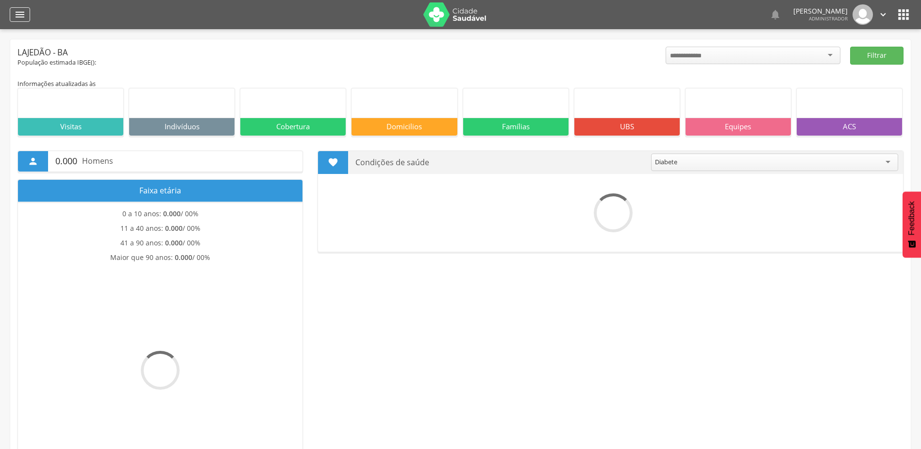
click at [20, 9] on icon "" at bounding box center [20, 15] width 12 height 12
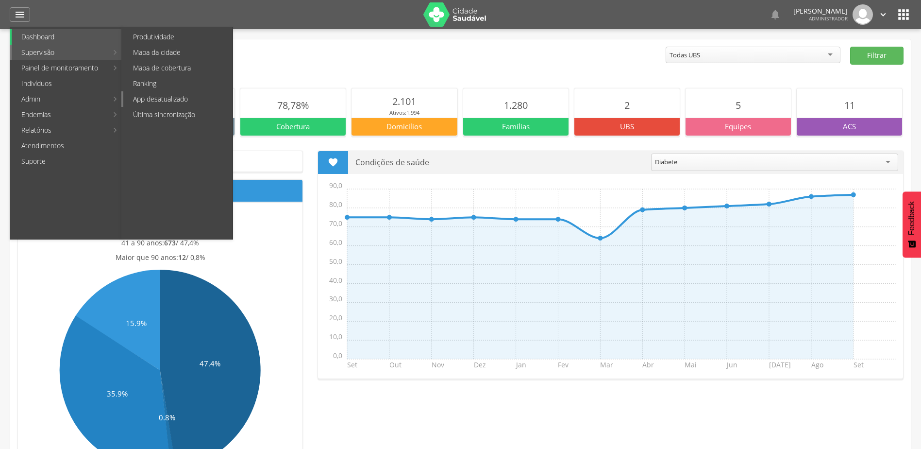
click at [178, 97] on link "App desatualizado" at bounding box center [177, 99] width 109 height 16
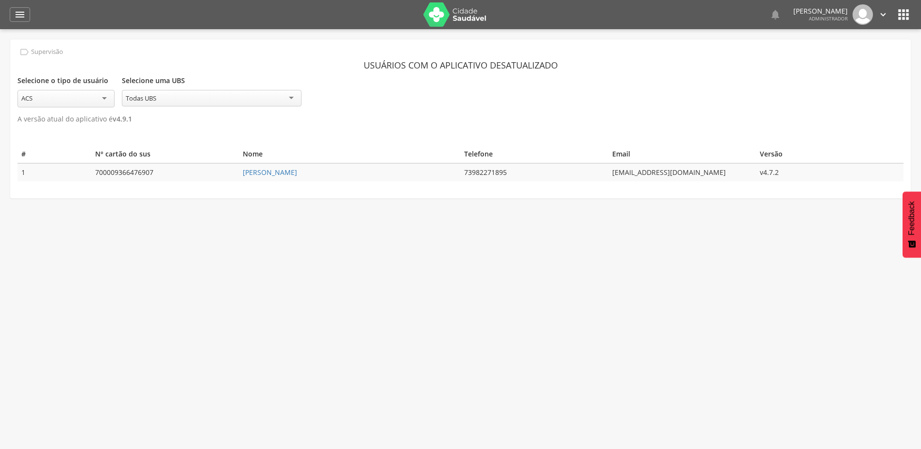
click at [106, 96] on div "ACS" at bounding box center [65, 98] width 97 height 17
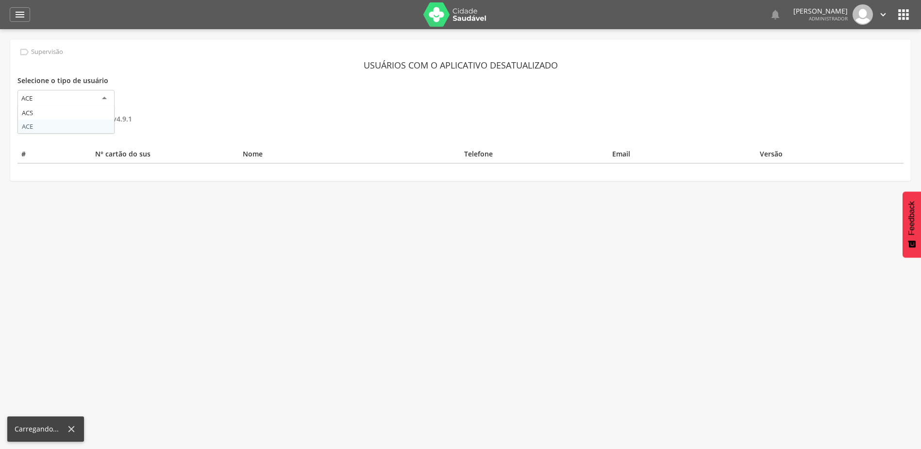
click at [84, 103] on div "ACE" at bounding box center [65, 98] width 97 height 17
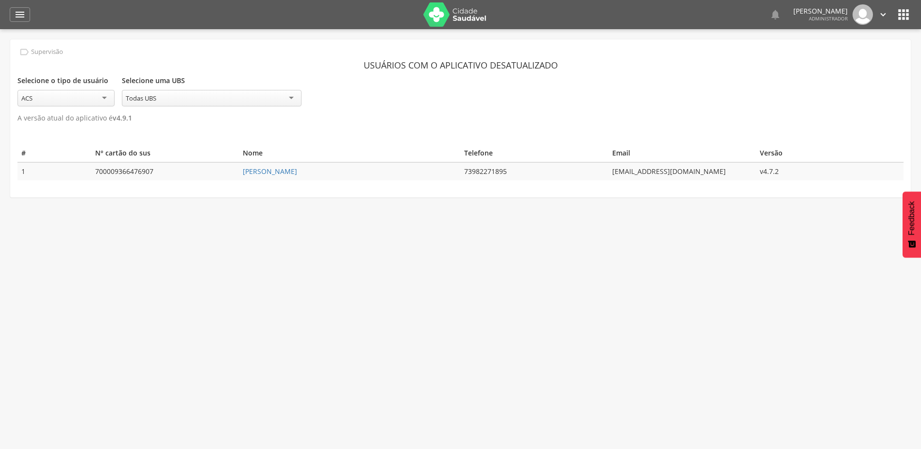
click at [77, 95] on div "ACS" at bounding box center [65, 98] width 97 height 17
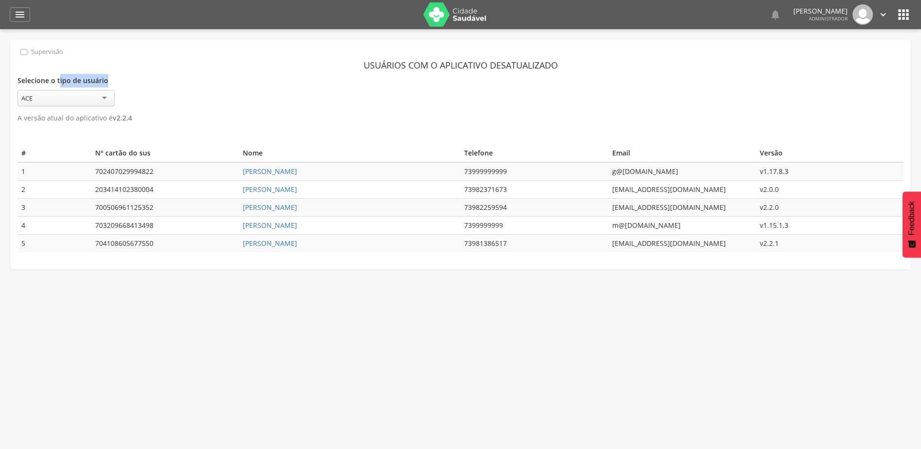
click at [59, 87] on div "Selecione o tipo de usuário *** ACE ACS ACE" at bounding box center [65, 90] width 97 height 33
drag, startPoint x: 59, startPoint y: 87, endPoint x: 52, endPoint y: 98, distance: 13.3
click at [52, 98] on div "ACE" at bounding box center [65, 98] width 97 height 17
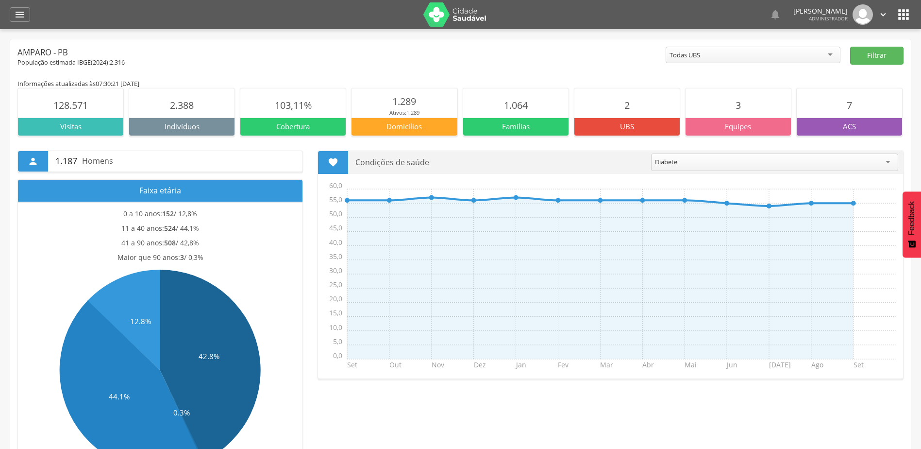
drag, startPoint x: 0, startPoint y: 0, endPoint x: 906, endPoint y: 17, distance: 906.3
click at [906, 17] on icon "" at bounding box center [904, 15] width 16 height 16
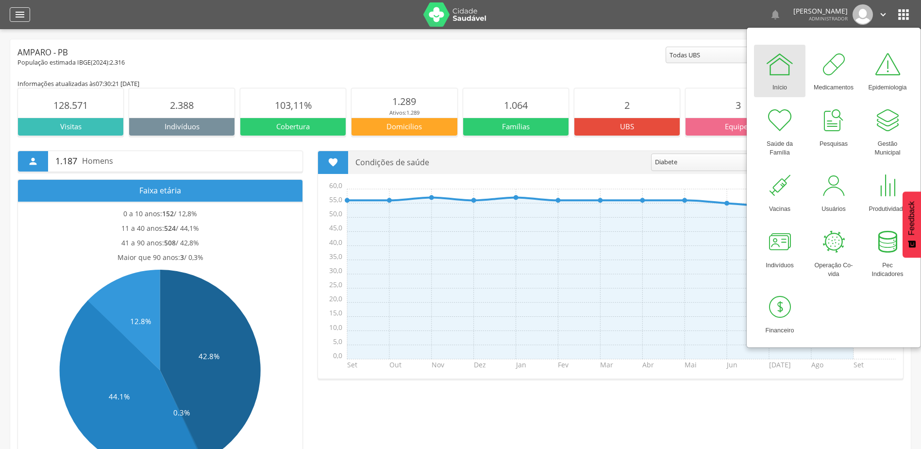
click at [20, 14] on icon "" at bounding box center [20, 15] width 12 height 12
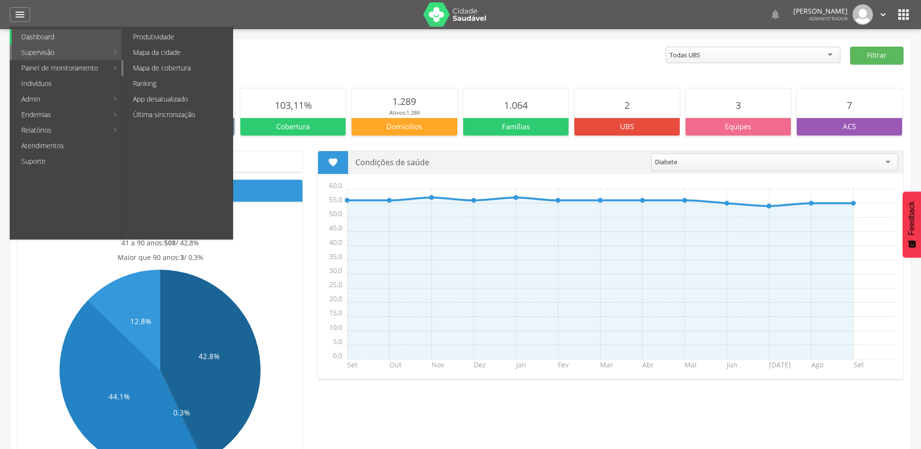
click at [175, 69] on link "Mapa de cobertura" at bounding box center [177, 68] width 109 height 16
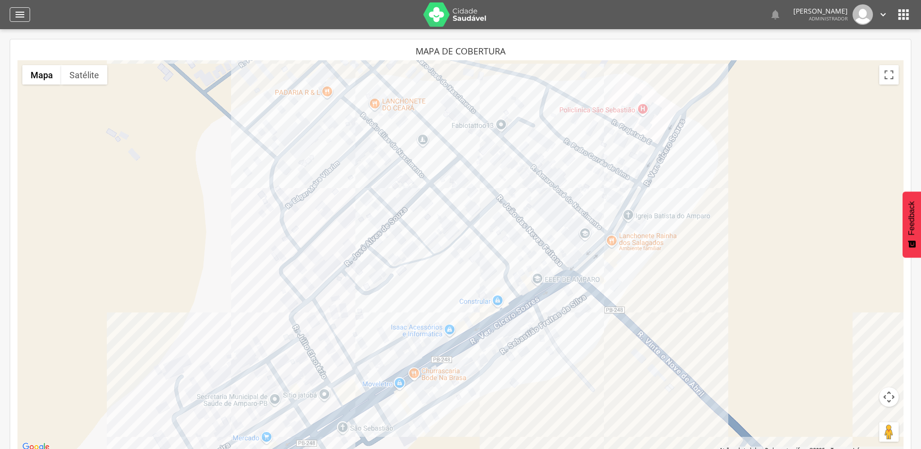
click at [23, 17] on icon "" at bounding box center [20, 15] width 12 height 12
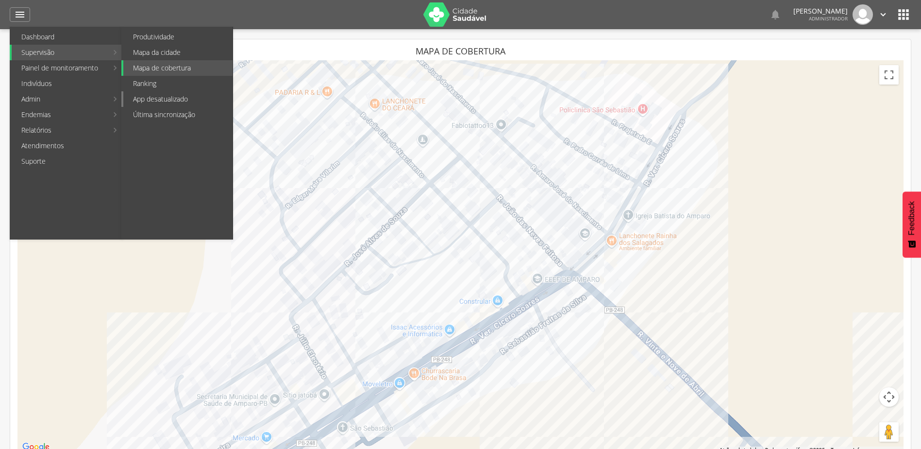
click at [170, 96] on link "App desatualizado" at bounding box center [177, 99] width 109 height 16
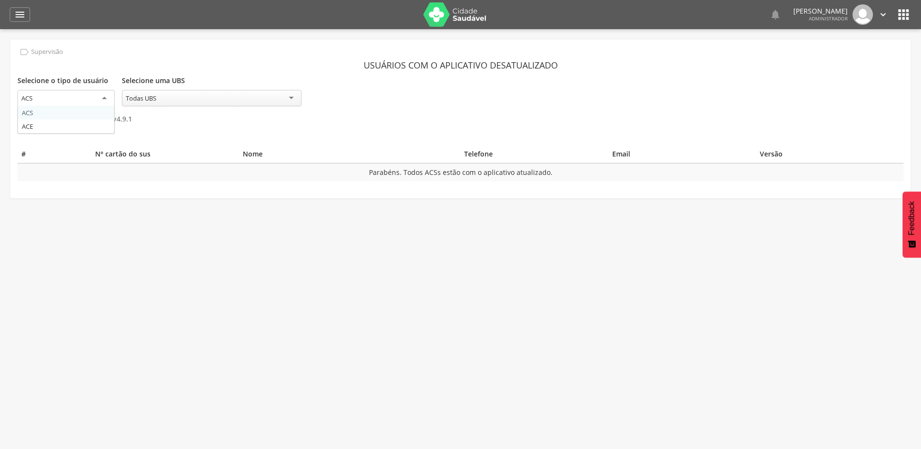
click at [99, 105] on div "ACS" at bounding box center [65, 98] width 97 height 17
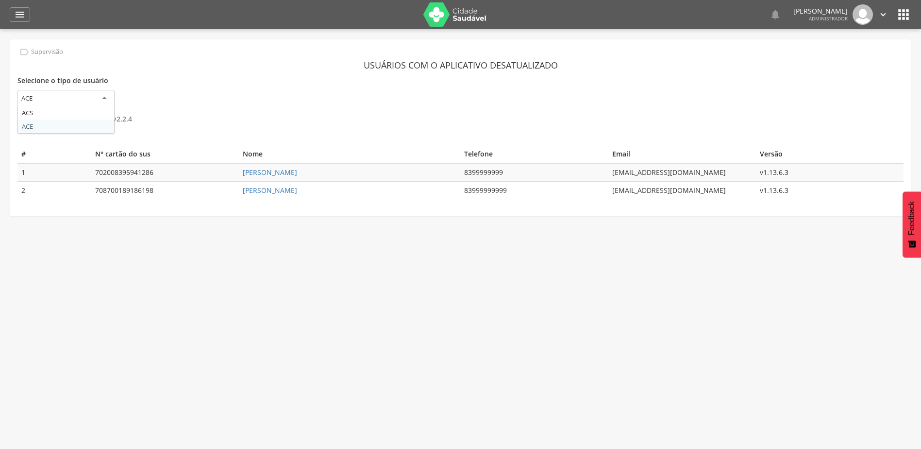
drag, startPoint x: 67, startPoint y: 95, endPoint x: 64, endPoint y: 105, distance: 11.0
click at [67, 97] on div "ACE" at bounding box center [65, 98] width 97 height 17
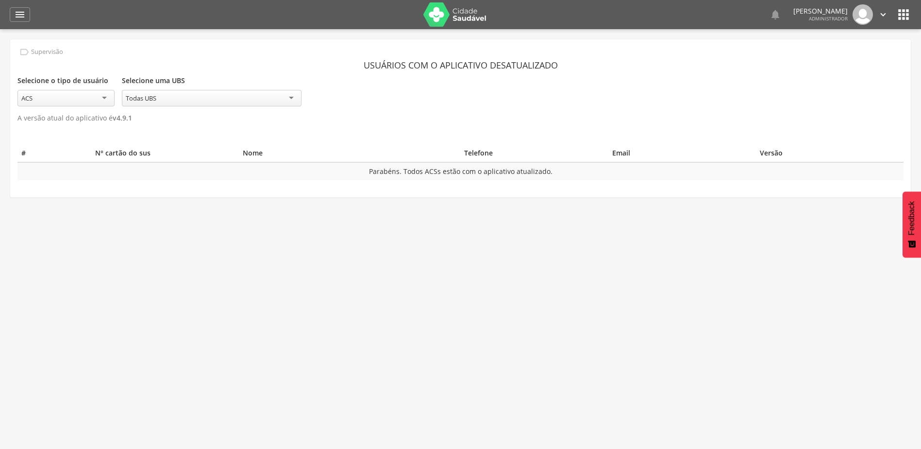
click at [69, 94] on div "ACS" at bounding box center [65, 98] width 97 height 17
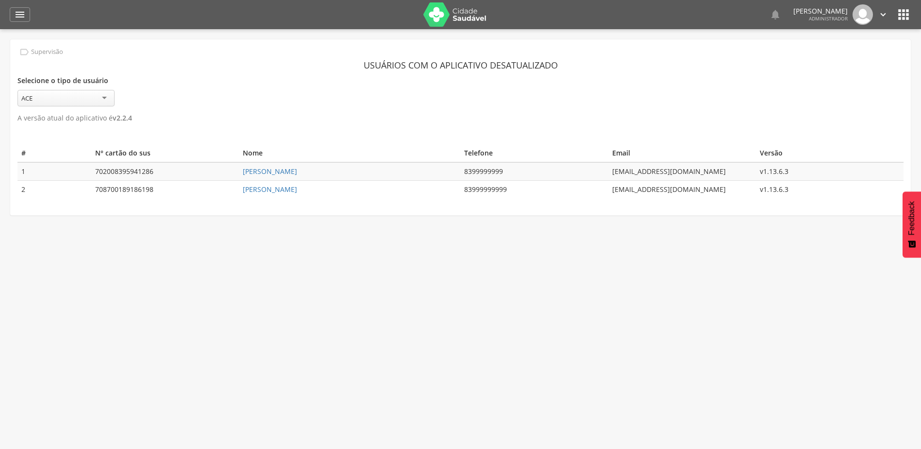
click at [92, 88] on div "Selecione o tipo de usuário *** ACE ACS ACE" at bounding box center [65, 90] width 97 height 33
click at [81, 104] on div "ACE" at bounding box center [65, 98] width 97 height 17
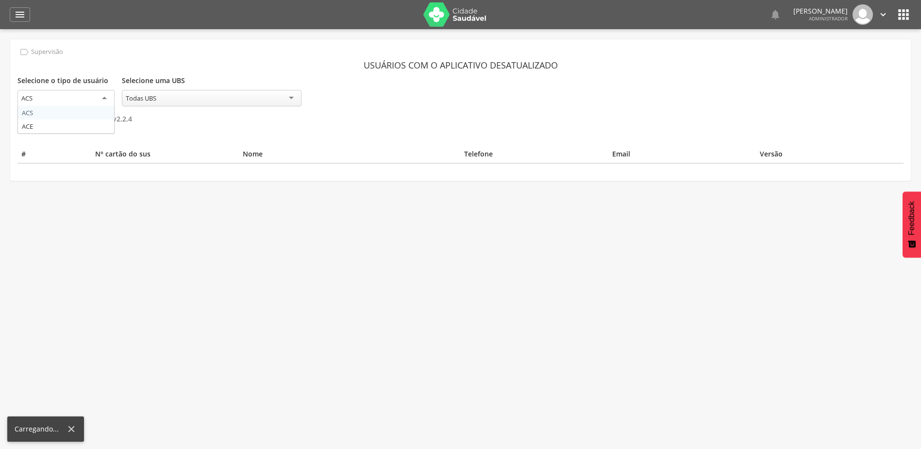
click at [58, 90] on div "ACS" at bounding box center [65, 98] width 97 height 17
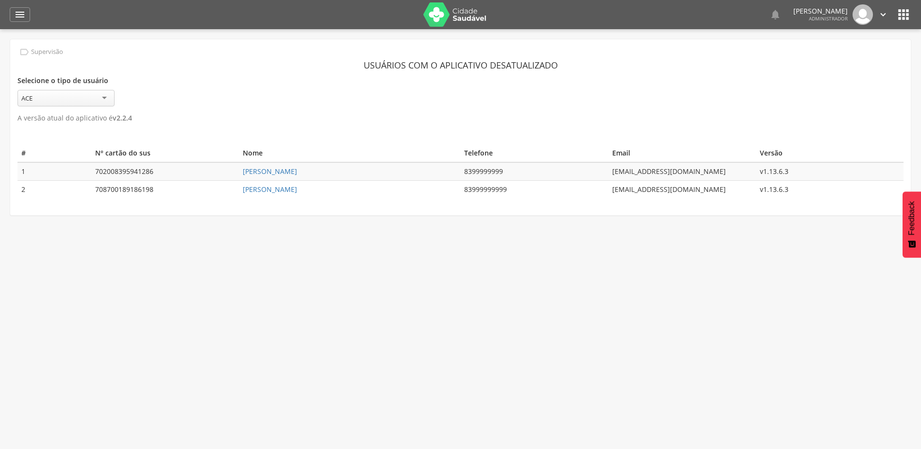
click at [253, 296] on div " Supervisão  Distritos  Ubs adicionar ubs  Coordenador: - Amparo / PB Inter…" at bounding box center [460, 253] width 921 height 449
click at [912, 12] on header " Dashboard Supervisão Produtividade Mapa da cidade Mapa de cobertura Ranking A…" at bounding box center [460, 14] width 921 height 29
click at [905, 12] on icon "" at bounding box center [904, 15] width 16 height 16
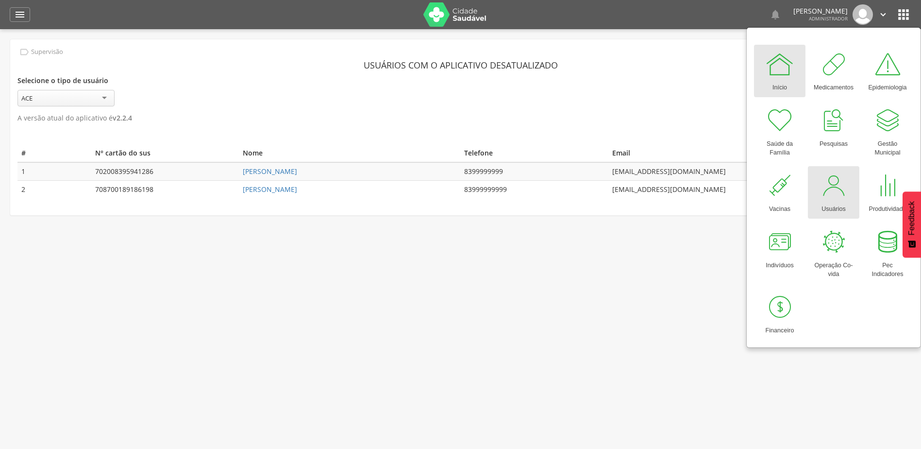
click at [845, 182] on div at bounding box center [833, 185] width 29 height 29
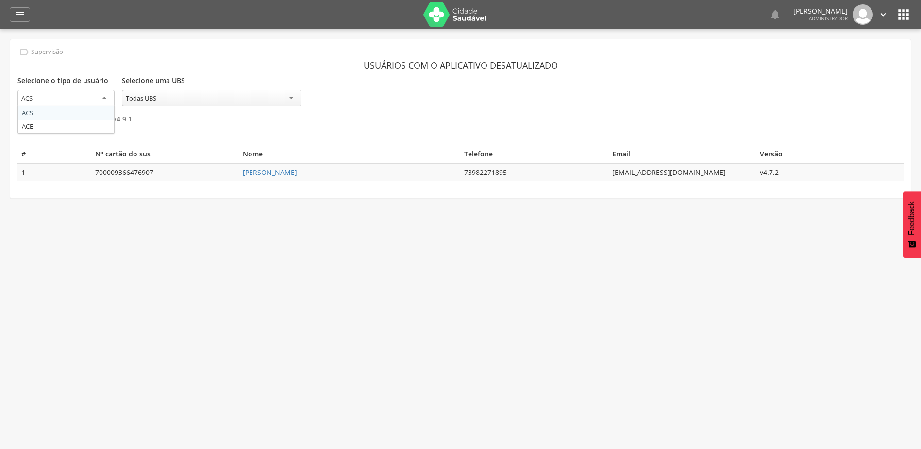
click at [92, 101] on div "ACS" at bounding box center [65, 98] width 97 height 17
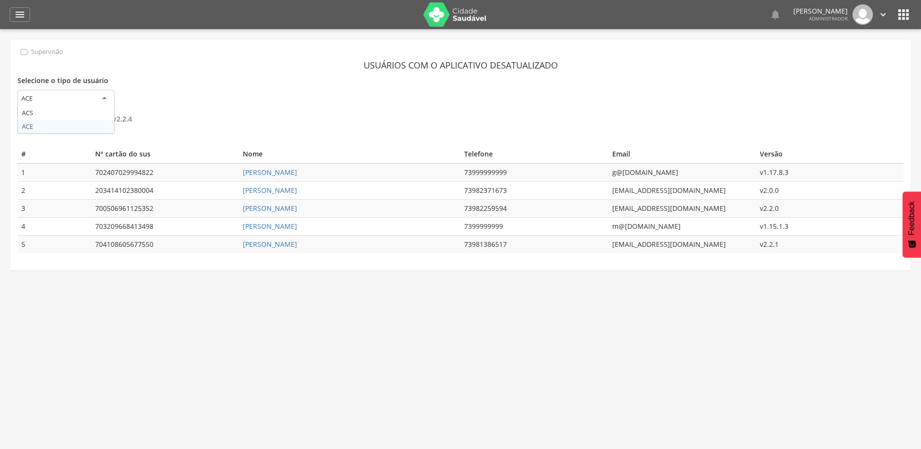
click at [65, 94] on div "ACE" at bounding box center [65, 98] width 97 height 17
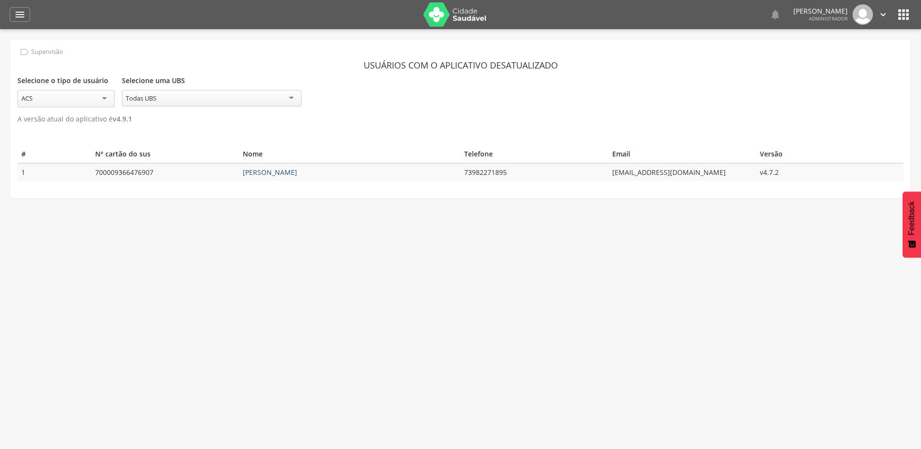
drag, startPoint x: 263, startPoint y: 165, endPoint x: 256, endPoint y: 169, distance: 8.1
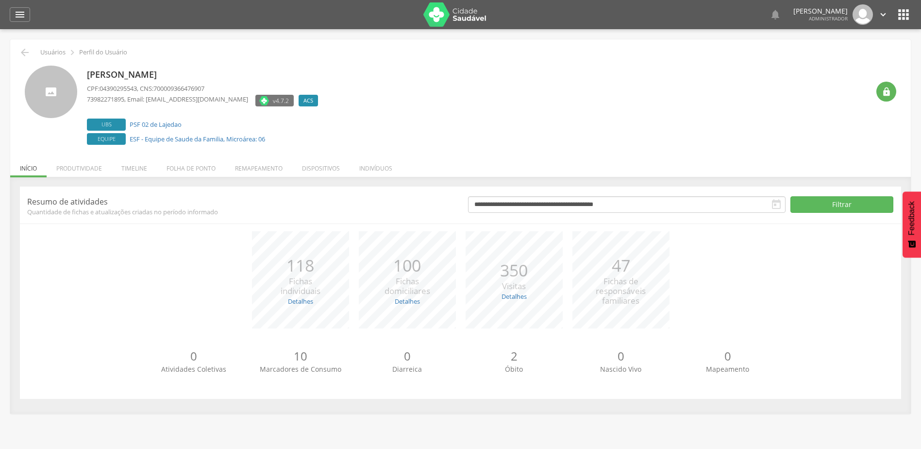
click at [146, 179] on div "**********" at bounding box center [460, 295] width 901 height 236
click at [140, 171] on li "Timeline" at bounding box center [134, 165] width 45 height 23
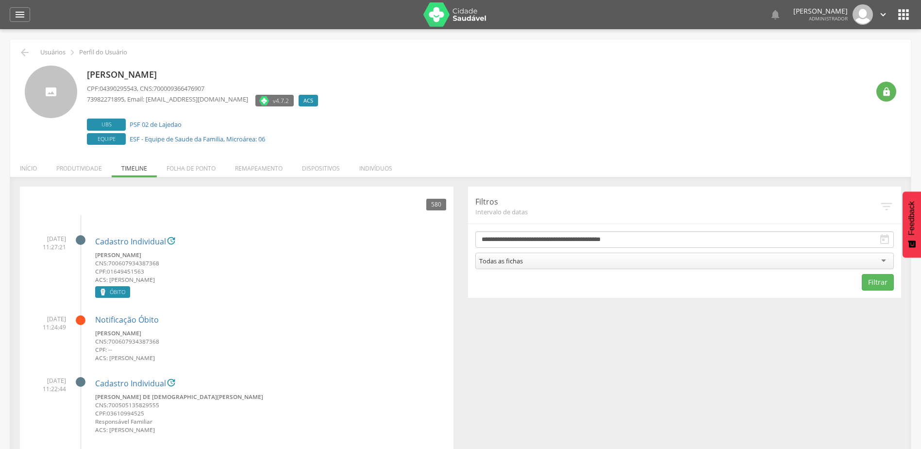
click at [330, 168] on li "Dispositivos" at bounding box center [320, 165] width 57 height 23
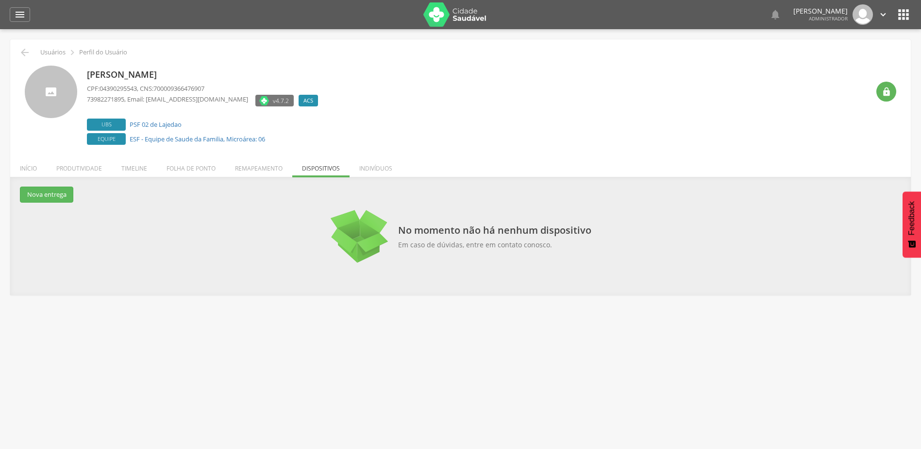
drag, startPoint x: 330, startPoint y: 168, endPoint x: 380, endPoint y: 170, distance: 49.6
click at [380, 170] on li "Indivíduos" at bounding box center [376, 165] width 52 height 23
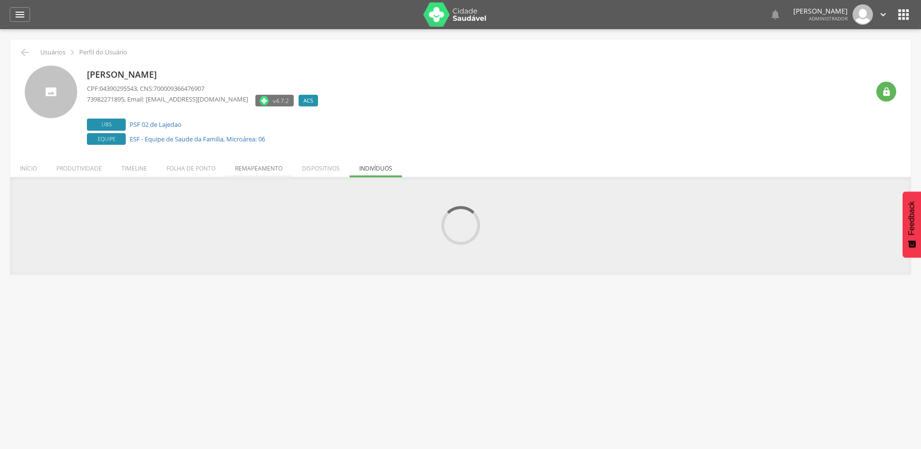
click at [263, 168] on li "Remapeamento" at bounding box center [258, 165] width 67 height 23
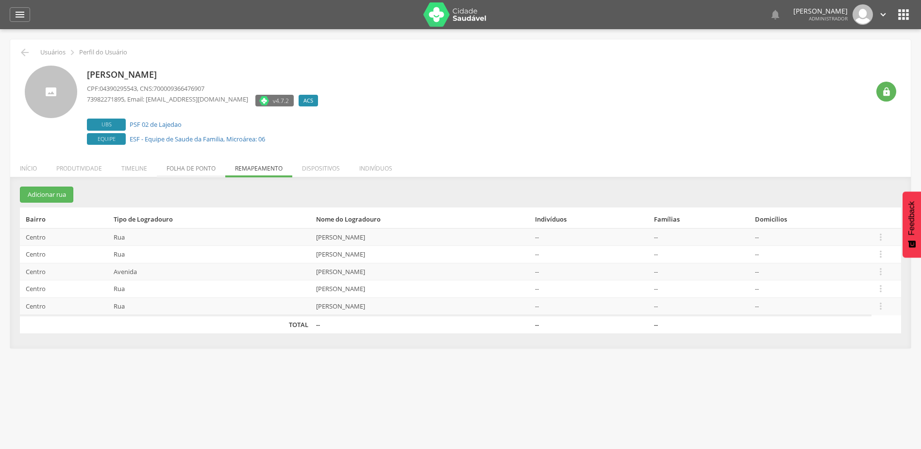
click at [205, 168] on li "Folha de ponto" at bounding box center [191, 165] width 68 height 23
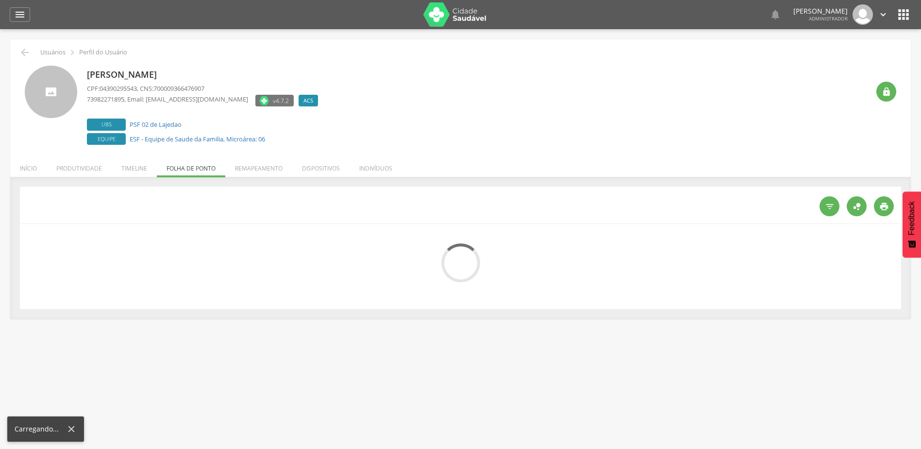
drag, startPoint x: 128, startPoint y: 165, endPoint x: 133, endPoint y: 156, distance: 10.2
click at [128, 166] on li "Timeline" at bounding box center [134, 165] width 45 height 23
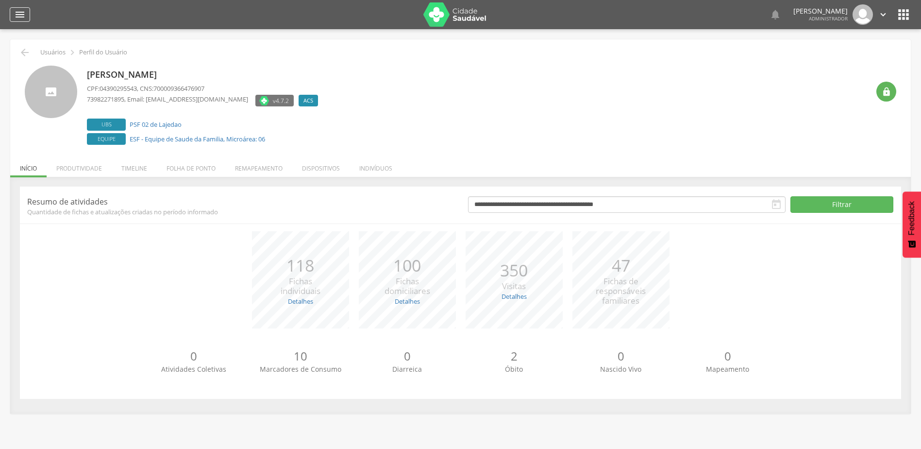
click at [15, 16] on icon "" at bounding box center [20, 15] width 12 height 12
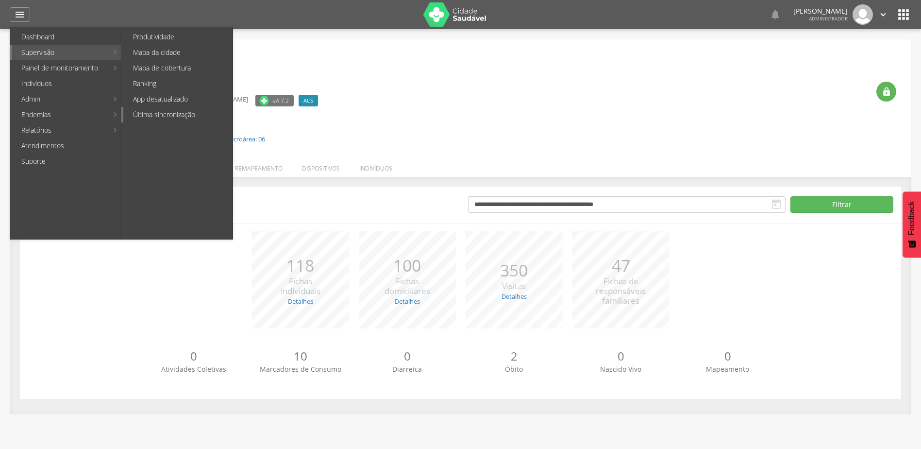
click at [192, 116] on link "Última sincronização" at bounding box center [177, 115] width 109 height 16
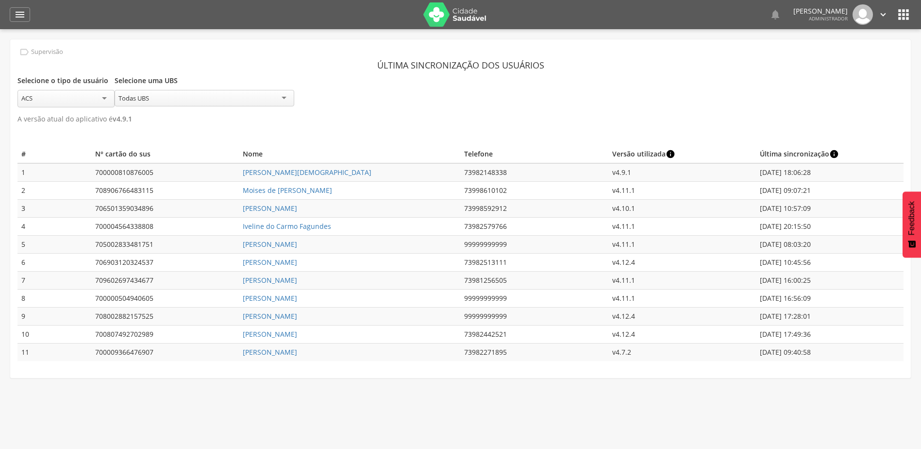
drag, startPoint x: 827, startPoint y: 354, endPoint x: 789, endPoint y: 352, distance: 37.9
click at [789, 352] on td "26/09/2025 09:40:58" at bounding box center [830, 352] width 148 height 18
drag, startPoint x: 224, startPoint y: 352, endPoint x: 334, endPoint y: 356, distance: 109.8
click at [334, 356] on tr "11 700009366476907 Celina Queiroz dos Santos 73982271895 v4.7.2 26/09/2025 09:4…" at bounding box center [460, 352] width 886 height 18
copy tr "[PERSON_NAME]"
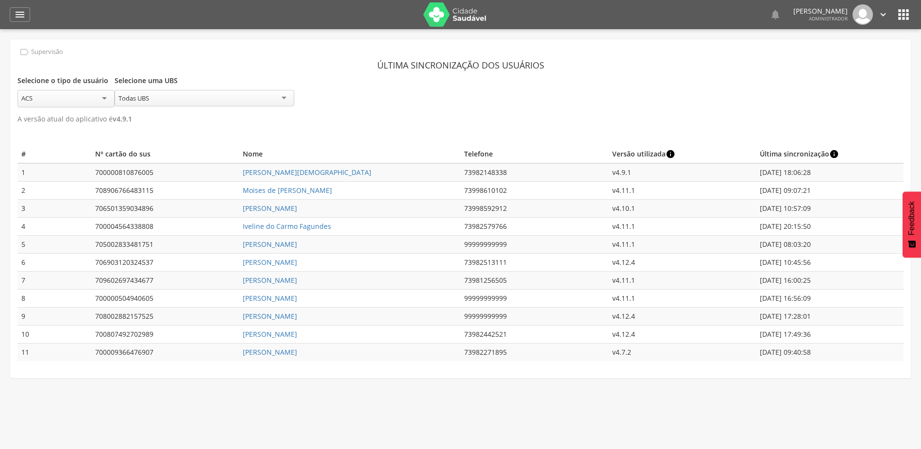
drag, startPoint x: 334, startPoint y: 356, endPoint x: 365, endPoint y: 390, distance: 46.7
click at [365, 390] on div " Supervisão  Distritos  Ubs adicionar ubs  Coordenador: - Lajedão / BA Inte…" at bounding box center [460, 253] width 921 height 449
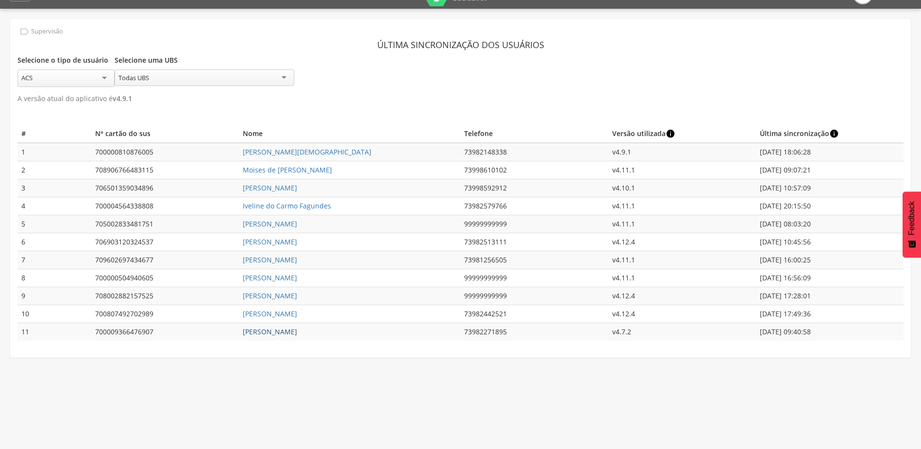
scroll to position [29, 0]
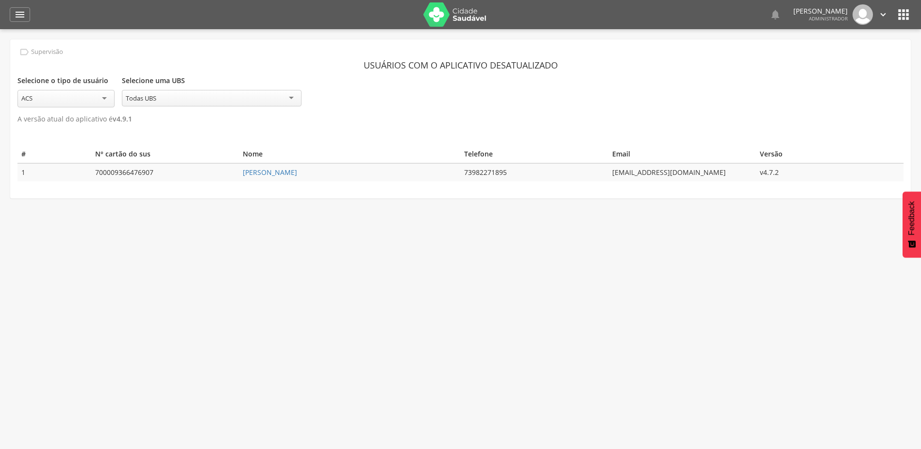
drag, startPoint x: 39, startPoint y: 99, endPoint x: 41, endPoint y: 104, distance: 6.0
click at [39, 99] on div "ACS" at bounding box center [65, 98] width 97 height 17
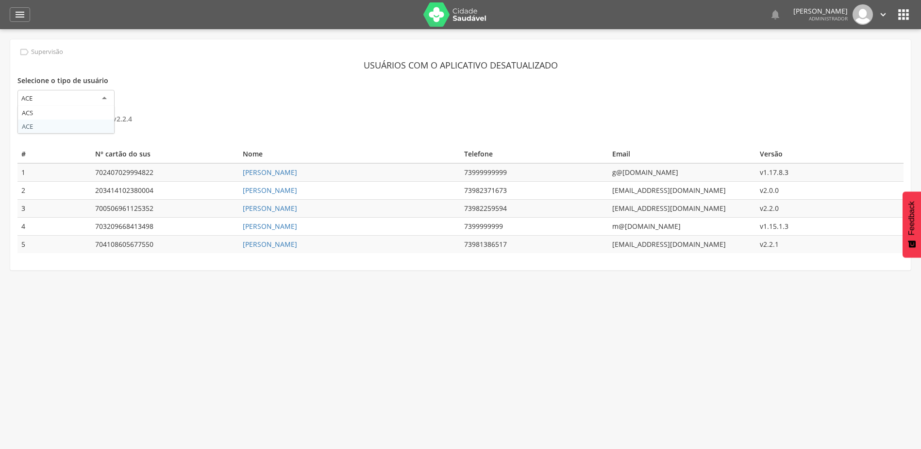
click at [49, 97] on div "ACE" at bounding box center [65, 98] width 97 height 17
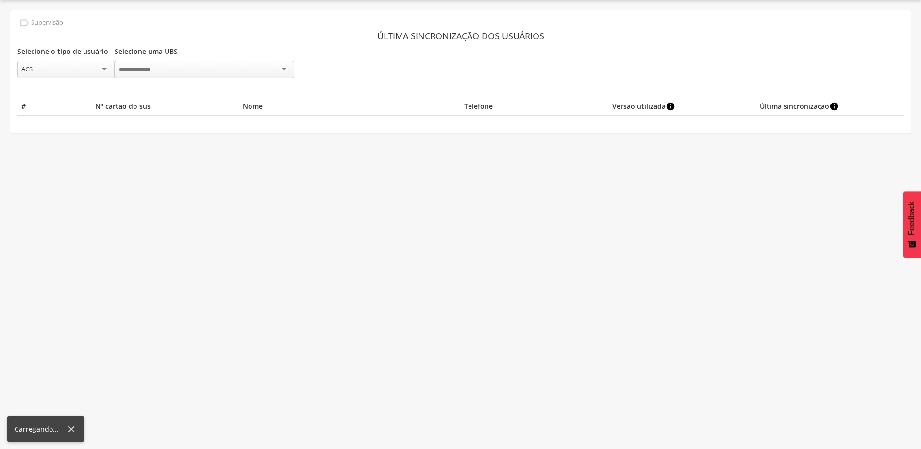
scroll to position [29, 0]
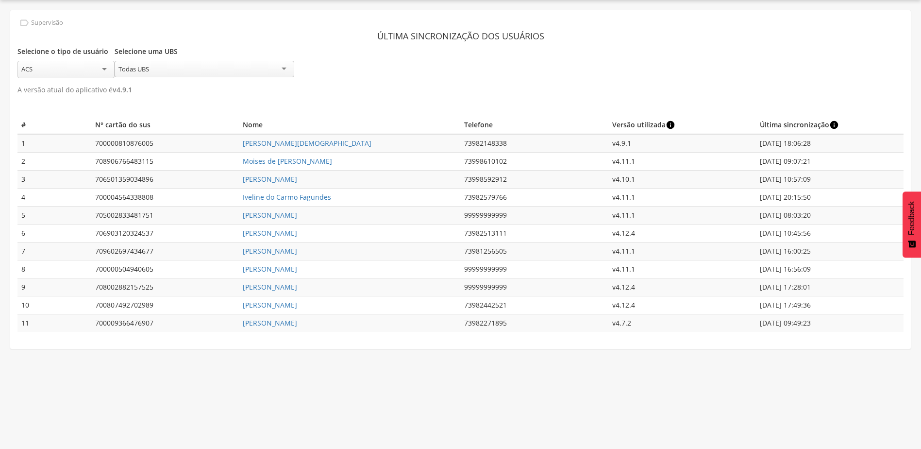
drag, startPoint x: 827, startPoint y: 320, endPoint x: 18, endPoint y: 321, distance: 809.5
click at [18, 321] on tr "11 700009366476907 Celina Queiroz dos Santos 73982271895 v4.7.2 26/09/2025 09:4…" at bounding box center [460, 323] width 886 height 18
type input "**********"
